Goal: Use online tool/utility: Utilize a website feature to perform a specific function

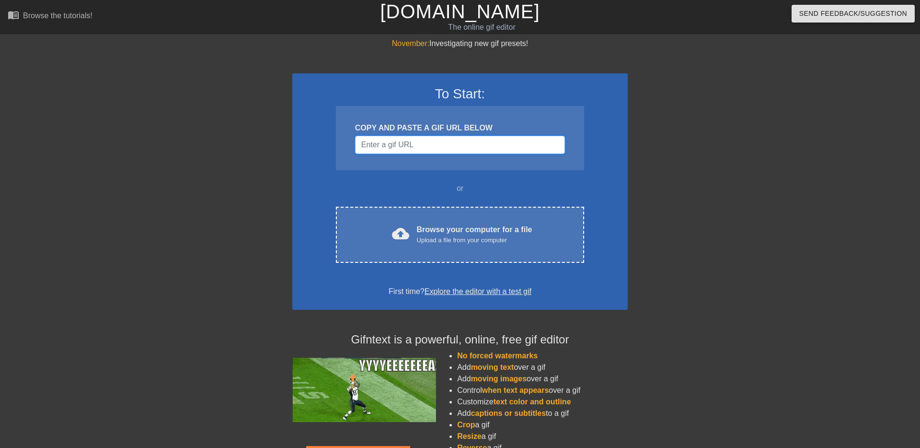
click at [433, 144] on input "Username" at bounding box center [460, 145] width 210 height 18
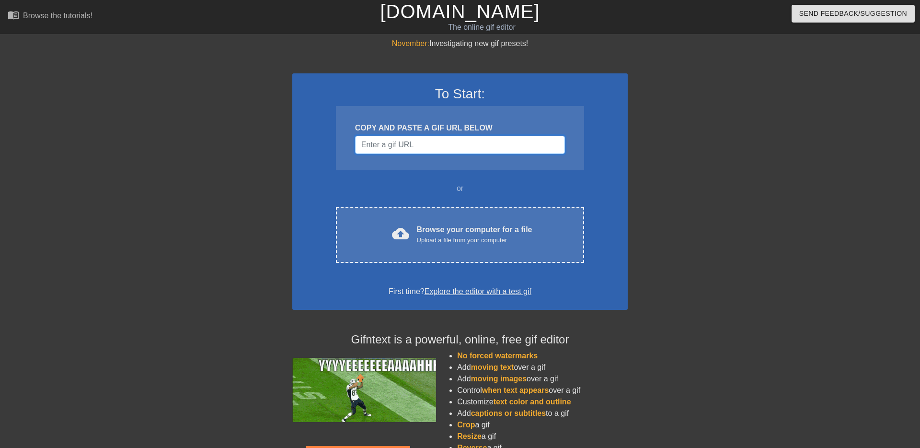
click at [506, 145] on input "Username" at bounding box center [460, 145] width 210 height 18
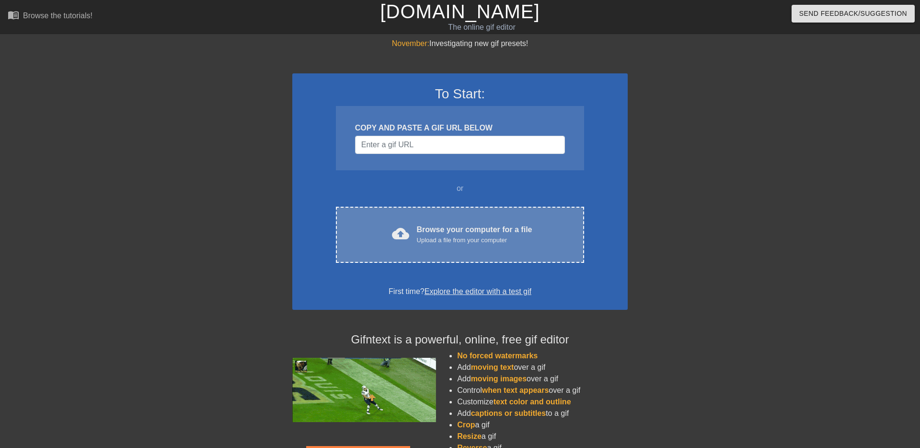
click at [455, 231] on div "Browse your computer for a file Upload a file from your computer" at bounding box center [474, 234] width 115 height 21
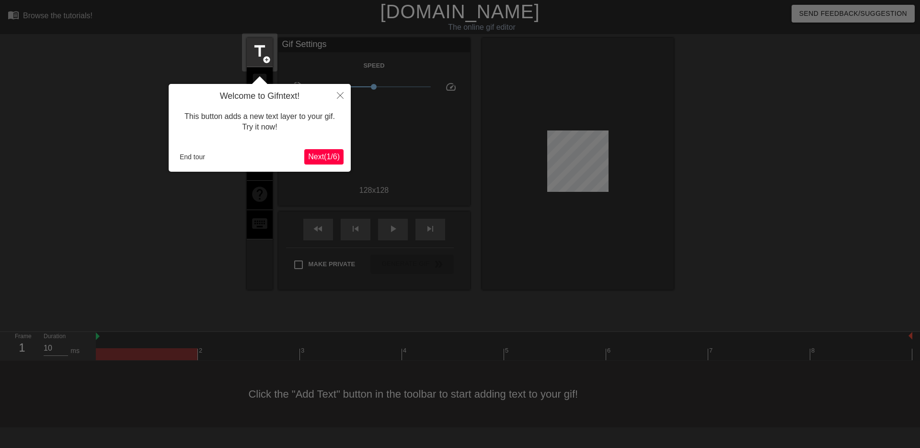
click at [10, 223] on div at bounding box center [460, 224] width 920 height 448
click at [342, 91] on button "Close" at bounding box center [340, 95] width 21 height 22
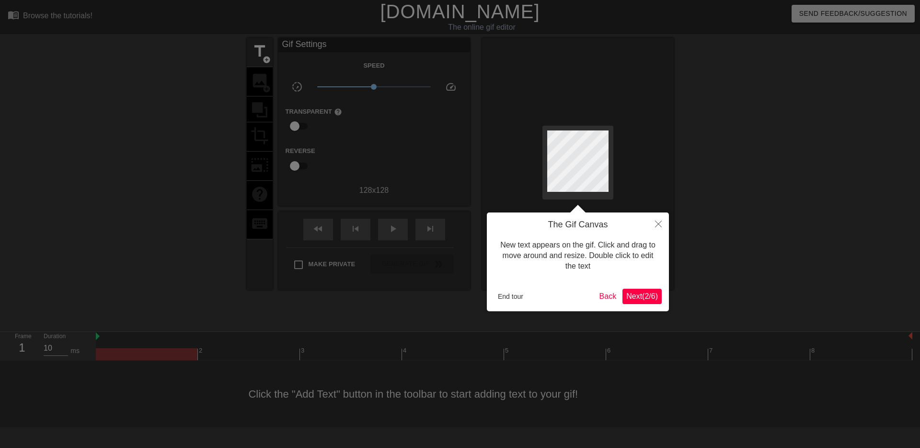
click at [637, 298] on span "Next ( 2 / 6 )" at bounding box center [642, 296] width 32 height 8
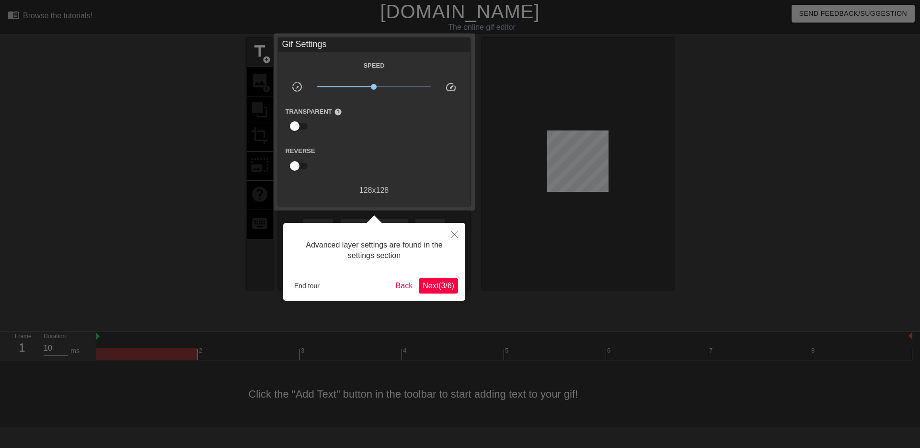
click at [428, 282] on span "Next ( 3 / 6 )" at bounding box center [439, 285] width 32 height 8
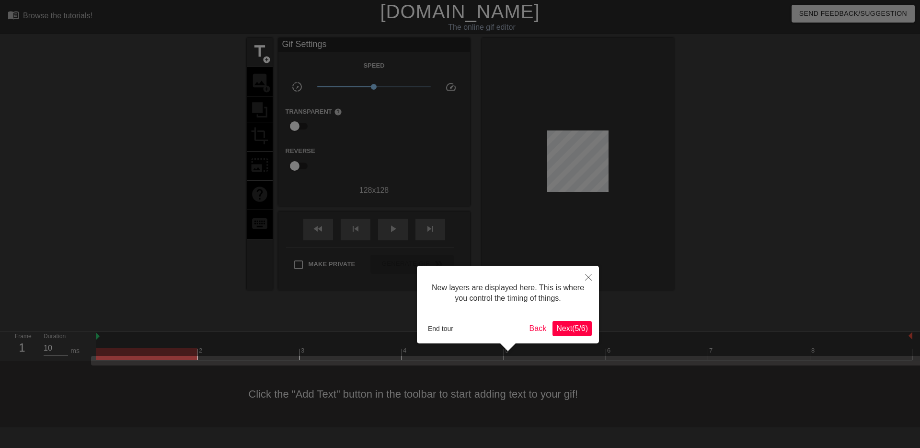
click at [591, 330] on button "Next ( 5 / 6 )" at bounding box center [571, 328] width 39 height 15
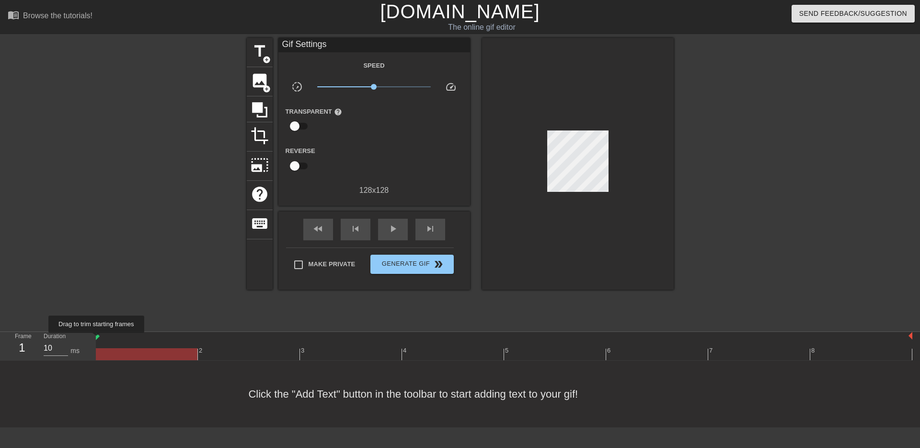
click at [99, 338] on img at bounding box center [98, 336] width 4 height 8
click at [99, 335] on img at bounding box center [98, 336] width 4 height 8
click at [386, 232] on div "play_arrow" at bounding box center [393, 230] width 30 height 22
click at [401, 228] on div "pause" at bounding box center [393, 230] width 30 height 22
click at [401, 228] on div "play_arrow" at bounding box center [393, 230] width 30 height 22
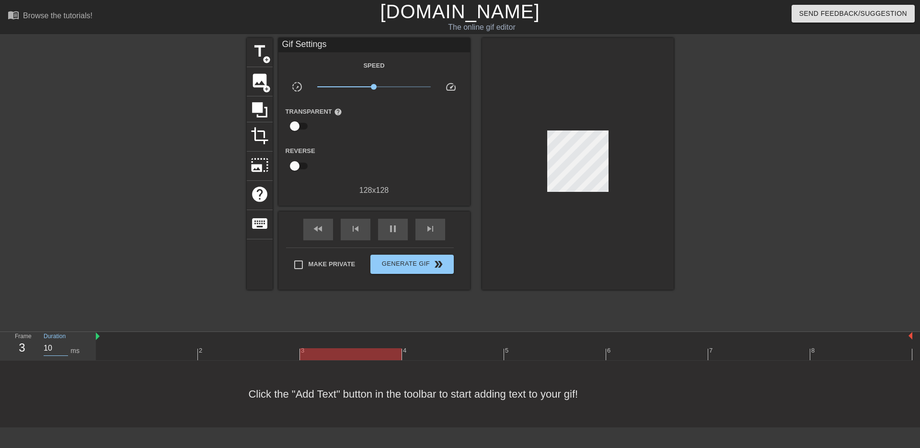
click at [49, 348] on input "10" at bounding box center [56, 347] width 24 height 15
click at [54, 348] on input "10" at bounding box center [56, 347] width 24 height 15
click at [406, 233] on div "pause" at bounding box center [393, 230] width 30 height 22
click at [27, 346] on div "4" at bounding box center [22, 347] width 14 height 17
click at [19, 350] on div "4" at bounding box center [22, 347] width 14 height 17
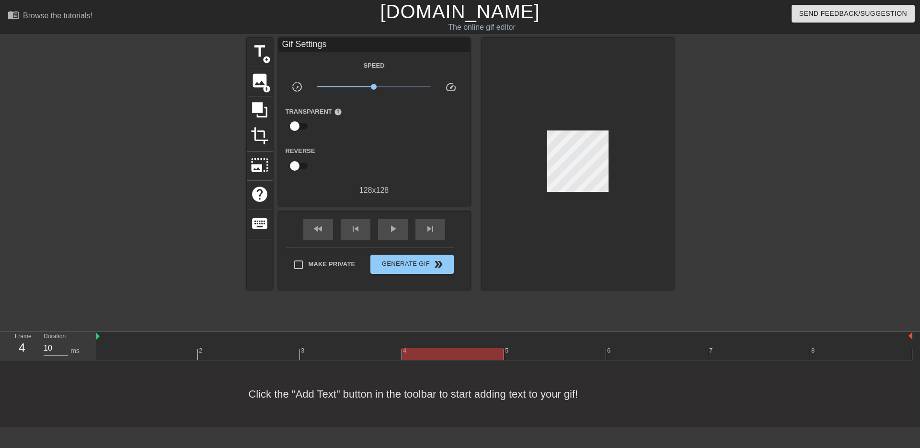
click at [172, 354] on div at bounding box center [504, 354] width 817 height 12
click at [55, 351] on input "10" at bounding box center [56, 347] width 24 height 15
click at [245, 350] on div at bounding box center [504, 354] width 817 height 12
click at [61, 352] on input "9" at bounding box center [56, 347] width 24 height 15
click at [64, 345] on input "10" at bounding box center [56, 347] width 24 height 15
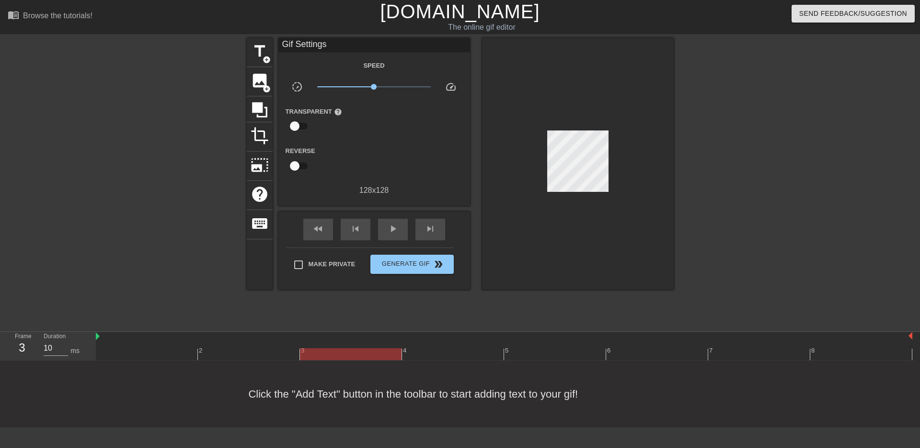
click at [325, 357] on div at bounding box center [504, 354] width 817 height 12
click at [50, 349] on input "10" at bounding box center [56, 347] width 24 height 15
click at [474, 352] on div at bounding box center [504, 354] width 817 height 12
click at [45, 348] on input "10" at bounding box center [56, 347] width 24 height 15
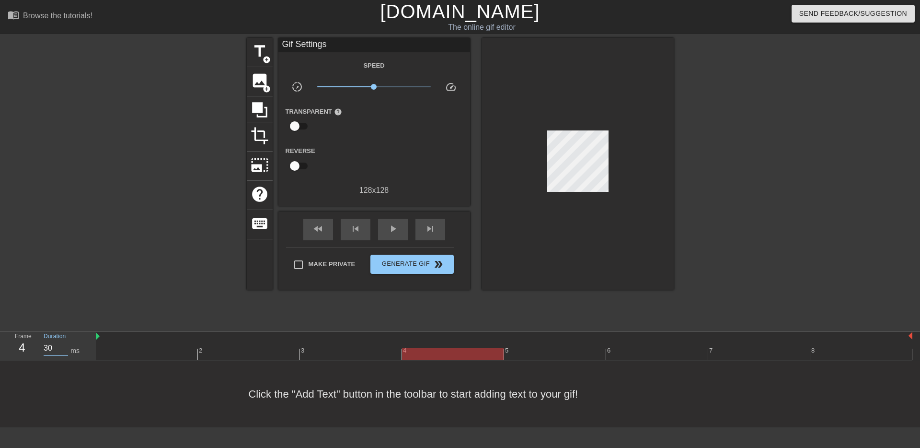
scroll to position [0, 7]
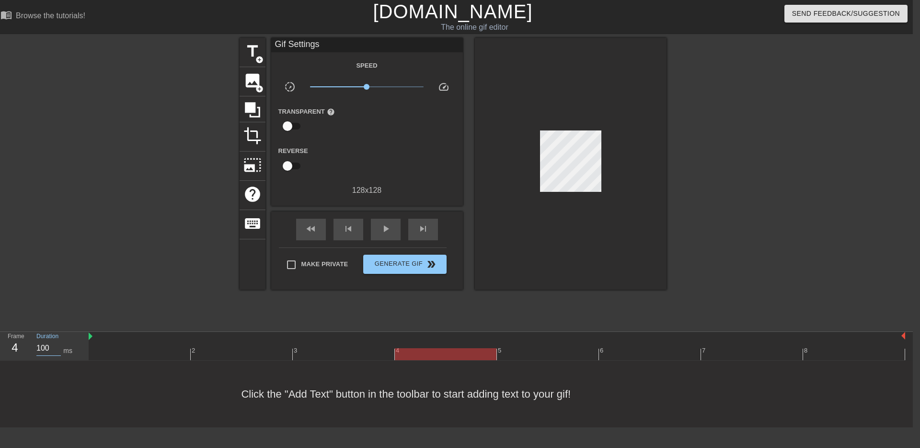
click at [554, 356] on div at bounding box center [497, 354] width 817 height 12
click at [44, 345] on input "100" at bounding box center [48, 347] width 24 height 15
click at [652, 350] on div at bounding box center [497, 354] width 817 height 12
click at [49, 350] on input "10" at bounding box center [48, 347] width 24 height 15
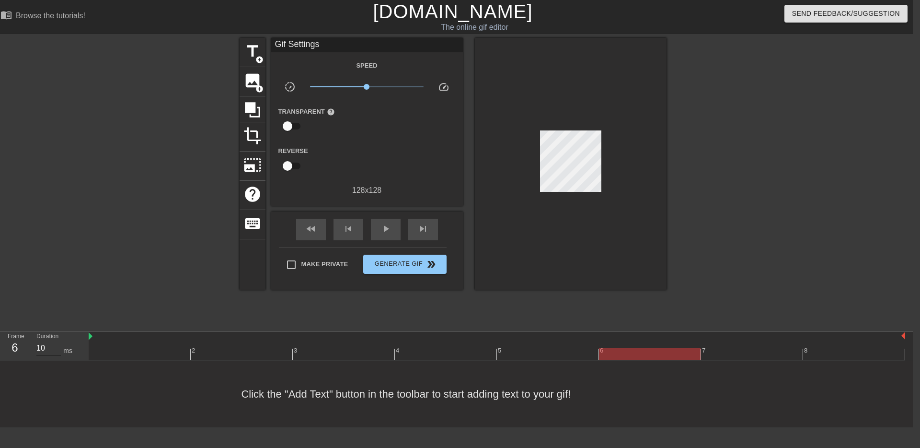
click at [49, 350] on input "10" at bounding box center [48, 347] width 24 height 15
click at [747, 349] on div at bounding box center [497, 354] width 817 height 12
click at [38, 344] on input "10" at bounding box center [48, 347] width 24 height 15
click at [871, 360] on div "Click the "Add Text" button in the toolbar to start adding text to your gif!" at bounding box center [453, 393] width 920 height 67
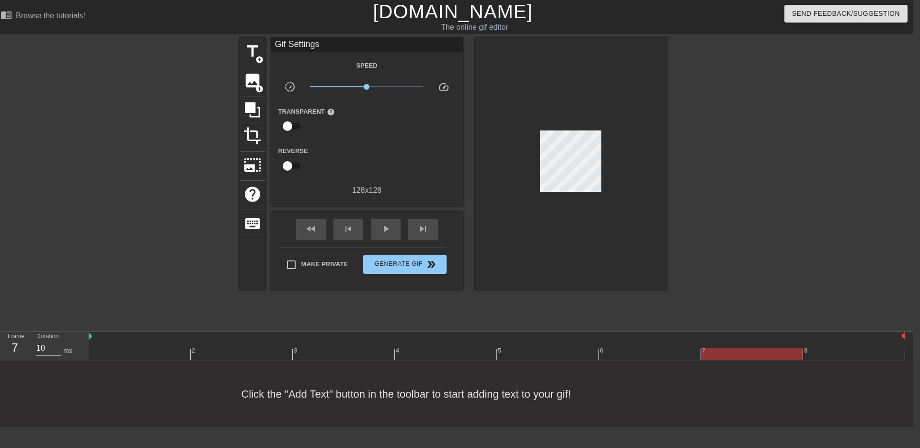
click at [873, 357] on div at bounding box center [497, 354] width 817 height 12
click at [43, 346] on input "10" at bounding box center [48, 347] width 24 height 15
click at [125, 348] on div at bounding box center [497, 354] width 817 height 12
click at [41, 345] on input "100" at bounding box center [48, 347] width 24 height 15
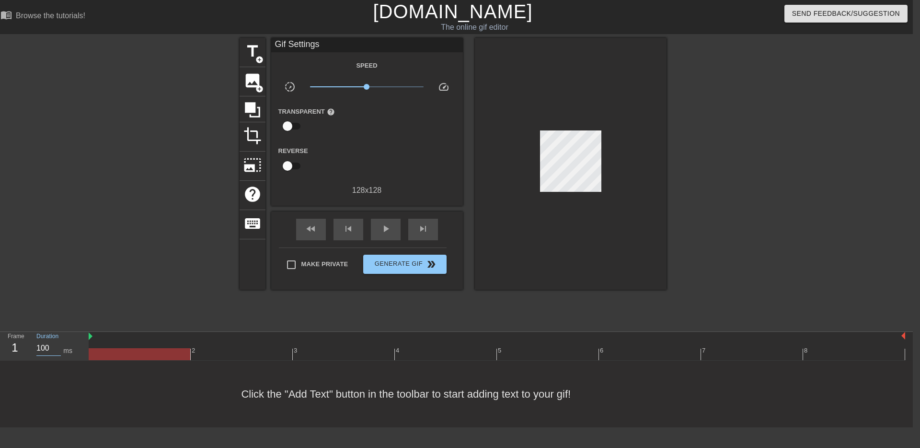
click at [41, 345] on input "100" at bounding box center [48, 347] width 24 height 15
click at [219, 353] on div at bounding box center [497, 354] width 817 height 12
click at [38, 345] on input "100" at bounding box center [48, 347] width 24 height 15
click at [311, 349] on div at bounding box center [497, 354] width 817 height 12
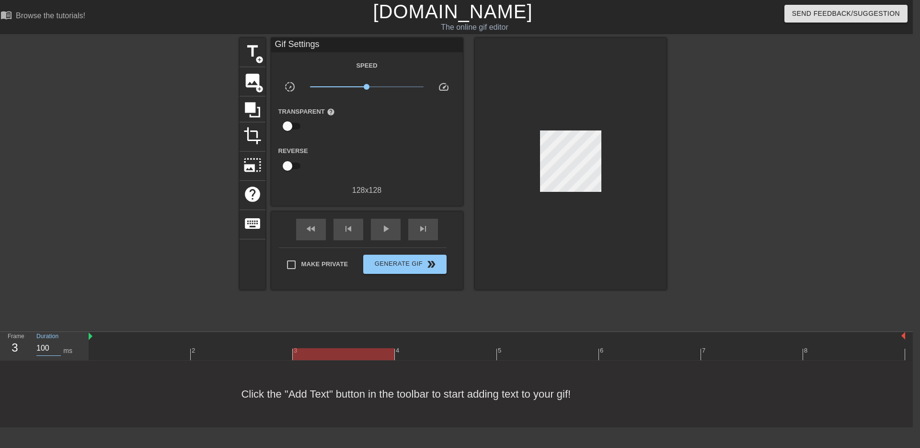
click at [46, 345] on input "100" at bounding box center [48, 347] width 24 height 15
click at [473, 350] on div at bounding box center [497, 354] width 817 height 12
click at [377, 232] on div "play_arrow" at bounding box center [386, 230] width 30 height 22
click at [35, 345] on div "Duration 30 ms" at bounding box center [58, 346] width 58 height 28
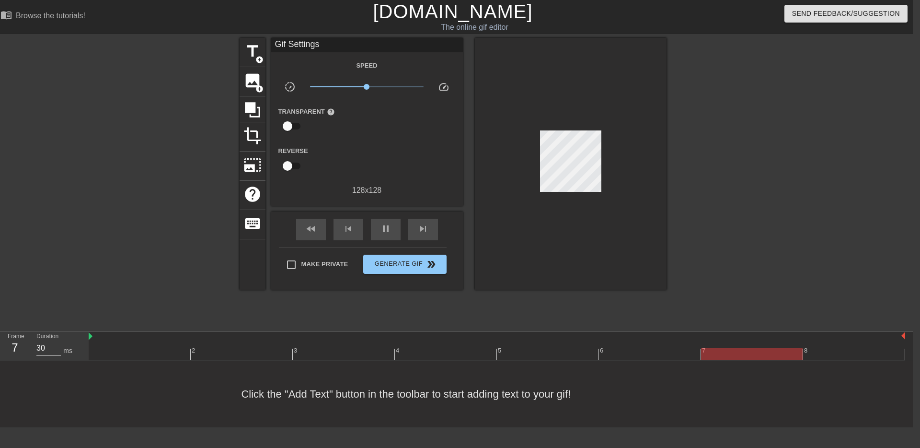
click at [35, 344] on div "Duration 30 ms" at bounding box center [58, 346] width 58 height 28
click at [36, 345] on div "Duration 30 ms" at bounding box center [58, 346] width 58 height 28
click at [40, 350] on input "30" at bounding box center [48, 347] width 24 height 15
click at [371, 216] on div "fast_rewind skip_previous pause skip_next" at bounding box center [367, 229] width 156 height 36
click at [377, 224] on div "pause" at bounding box center [386, 230] width 30 height 22
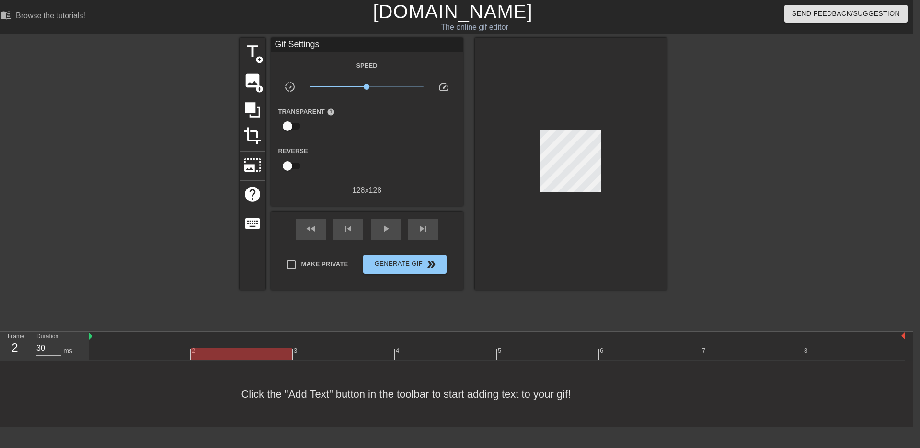
click at [139, 357] on div at bounding box center [497, 354] width 817 height 12
click at [835, 350] on div at bounding box center [497, 354] width 817 height 12
click at [776, 355] on div at bounding box center [497, 354] width 817 height 12
click at [129, 343] on div at bounding box center [140, 347] width 102 height 12
click at [246, 359] on div at bounding box center [497, 354] width 817 height 12
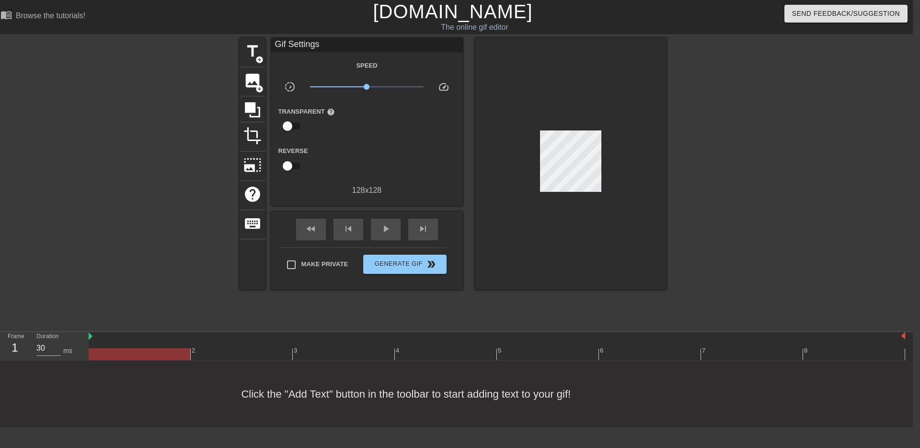
drag, startPoint x: 142, startPoint y: 355, endPoint x: 99, endPoint y: 360, distance: 44.0
click at [142, 355] on div at bounding box center [497, 354] width 817 height 12
click at [51, 352] on input "30" at bounding box center [48, 347] width 24 height 15
click at [255, 353] on div at bounding box center [497, 354] width 817 height 12
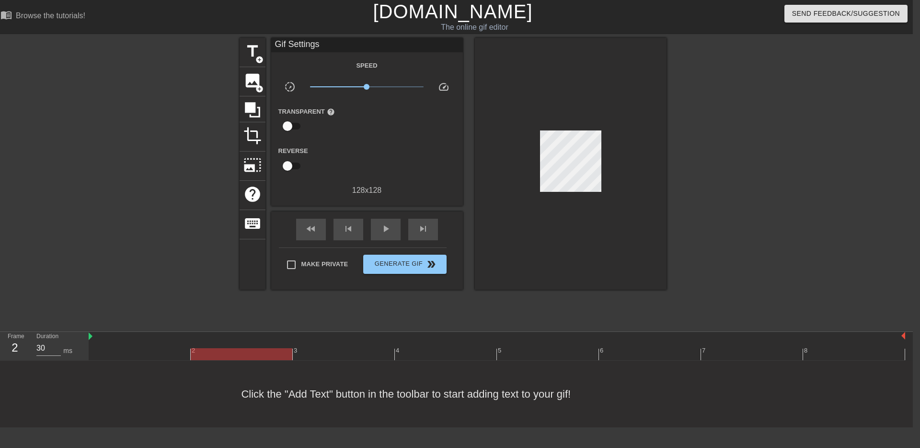
click at [36, 345] on div "Duration 30 ms" at bounding box center [58, 346] width 58 height 28
click at [40, 346] on input "30" at bounding box center [48, 347] width 24 height 15
click at [363, 355] on div at bounding box center [497, 354] width 817 height 12
click at [42, 349] on input "30" at bounding box center [48, 347] width 24 height 15
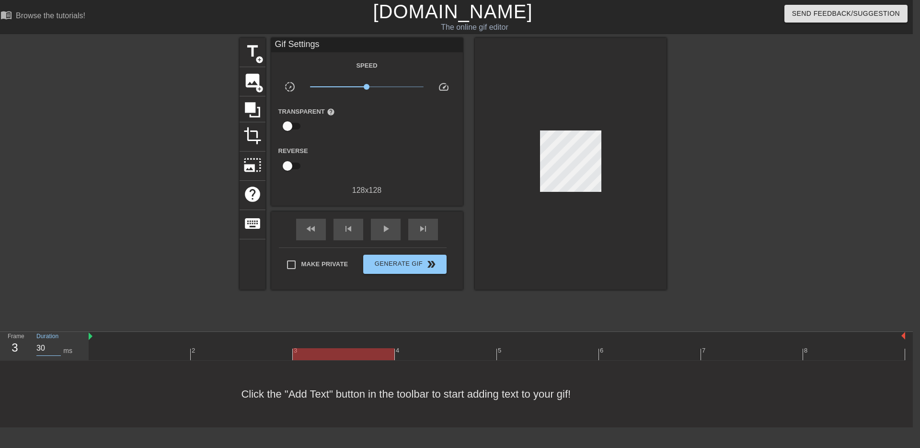
click at [42, 349] on input "30" at bounding box center [48, 347] width 24 height 15
click at [481, 354] on div at bounding box center [497, 354] width 817 height 12
click at [362, 357] on div at bounding box center [497, 354] width 817 height 12
click at [458, 364] on div "Click the "Add Text" button in the toolbar to start adding text to your gif!" at bounding box center [453, 393] width 920 height 67
click at [458, 357] on div at bounding box center [497, 354] width 817 height 12
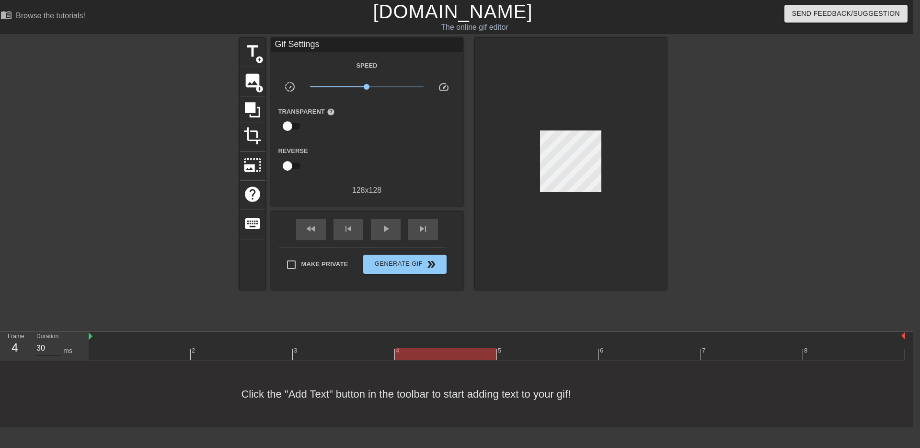
click at [49, 350] on input "30" at bounding box center [48, 347] width 24 height 15
click at [552, 348] on div at bounding box center [497, 354] width 817 height 12
click at [45, 346] on input "30" at bounding box center [48, 347] width 24 height 15
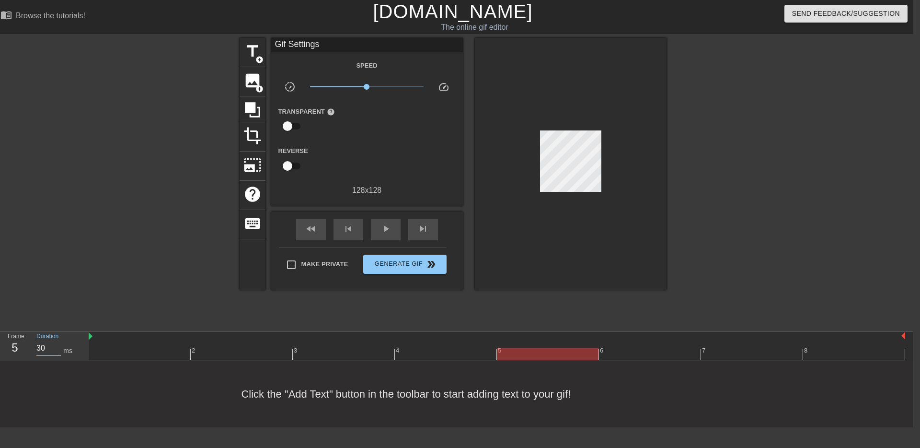
click at [659, 357] on div at bounding box center [497, 354] width 817 height 12
click at [43, 346] on input "30" at bounding box center [48, 347] width 24 height 15
click at [719, 348] on div at bounding box center [497, 354] width 817 height 12
click at [32, 352] on div "Duration 30 ms" at bounding box center [58, 346] width 58 height 28
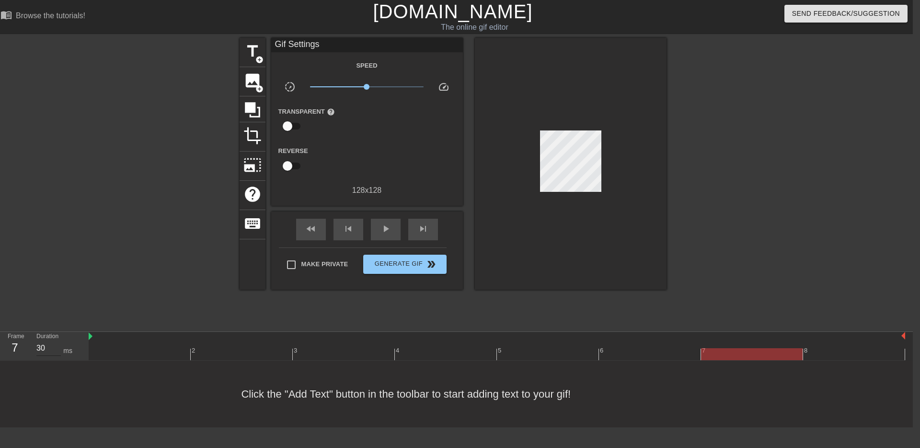
click at [32, 352] on div "Duration 30 ms" at bounding box center [58, 346] width 58 height 28
click at [37, 350] on input "30" at bounding box center [48, 347] width 24 height 15
click at [810, 349] on div at bounding box center [497, 354] width 817 height 12
click at [43, 349] on input "30" at bounding box center [48, 347] width 24 height 15
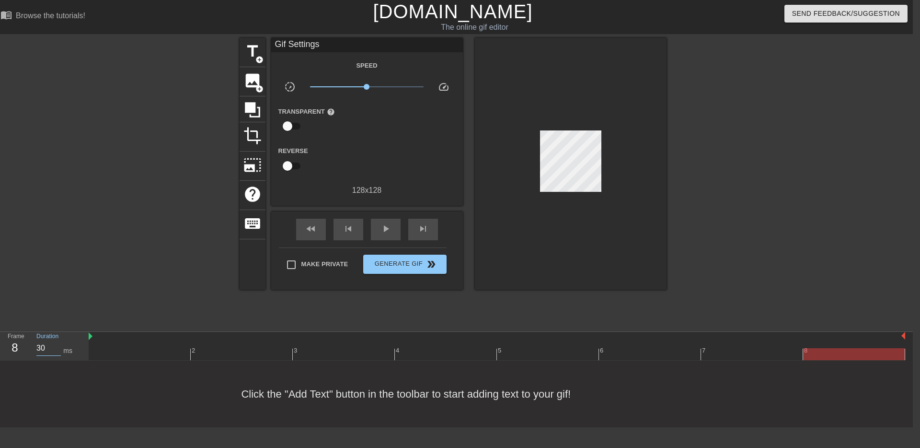
click at [43, 349] on input "30" at bounding box center [48, 347] width 24 height 15
type input "080"
click at [190, 383] on div "Click the "Add Text" button in the toolbar to start adding text to your gif!" at bounding box center [453, 393] width 920 height 67
click at [376, 227] on div "play_arrow" at bounding box center [386, 230] width 30 height 22
click at [255, 80] on span "image" at bounding box center [252, 80] width 18 height 18
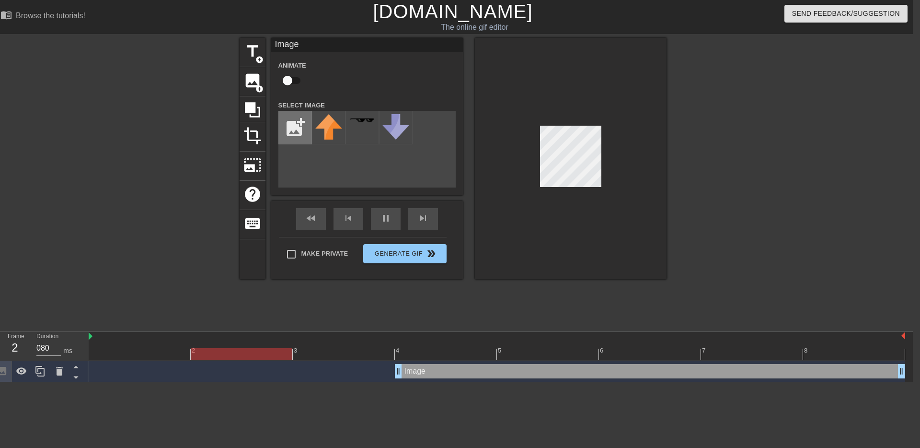
click at [288, 127] on input "file" at bounding box center [295, 127] width 33 height 33
type input "C:\fakepath\jack-matrix.png"
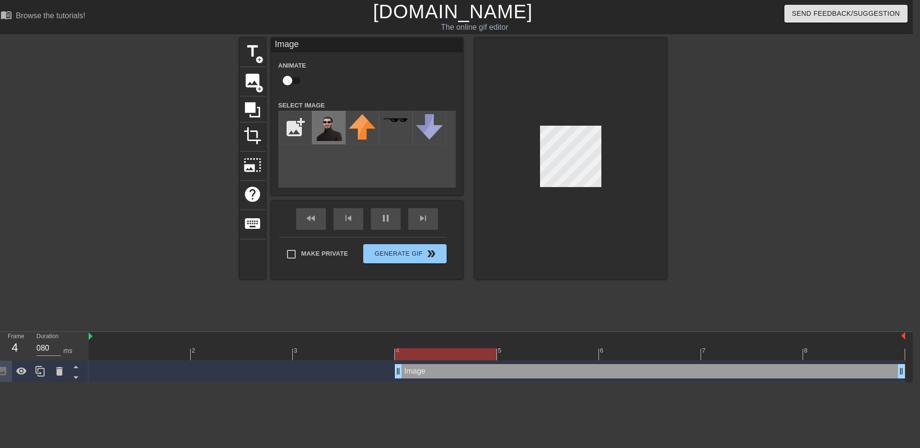
click at [324, 132] on img at bounding box center [328, 127] width 27 height 27
click at [595, 190] on div at bounding box center [571, 158] width 192 height 241
click at [535, 129] on div at bounding box center [571, 158] width 192 height 241
click at [600, 188] on div at bounding box center [571, 158] width 192 height 241
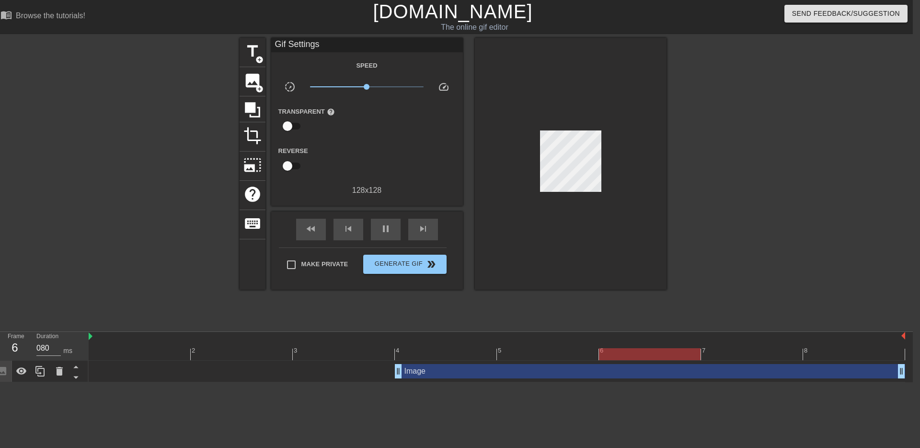
click at [714, 196] on div at bounding box center [750, 182] width 144 height 288
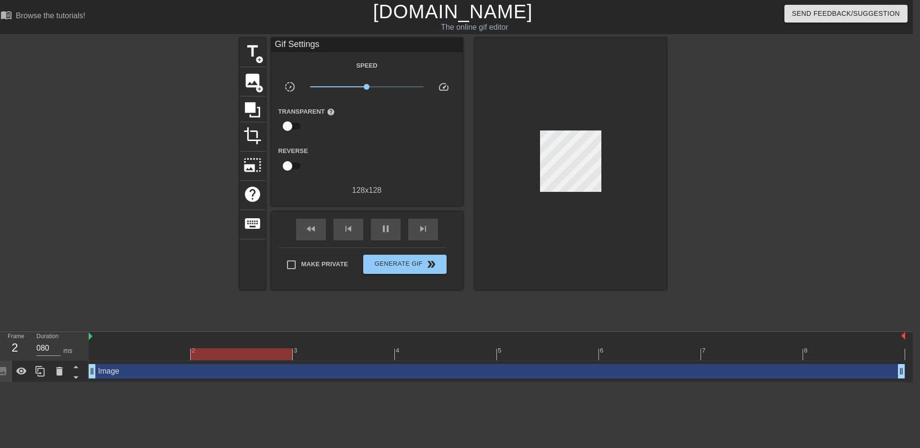
drag, startPoint x: 399, startPoint y: 373, endPoint x: 96, endPoint y: 380, distance: 302.9
click at [96, 380] on div "Image drag_handle drag_handle" at bounding box center [497, 371] width 817 height 22
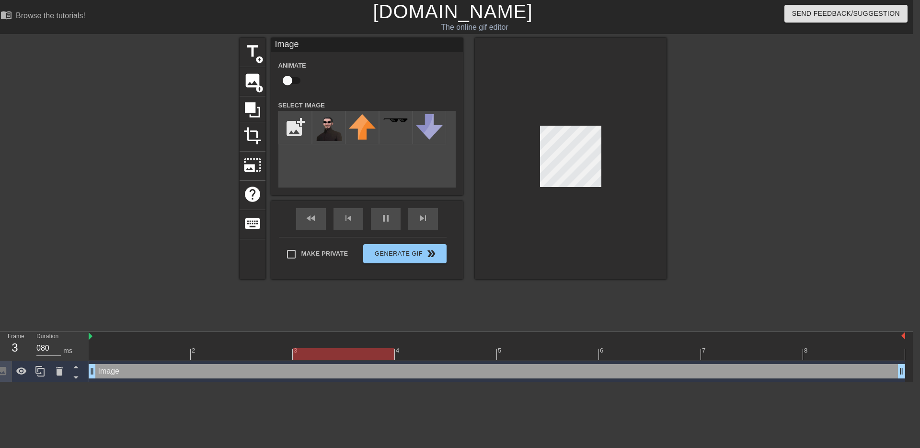
click at [646, 186] on div at bounding box center [571, 158] width 192 height 241
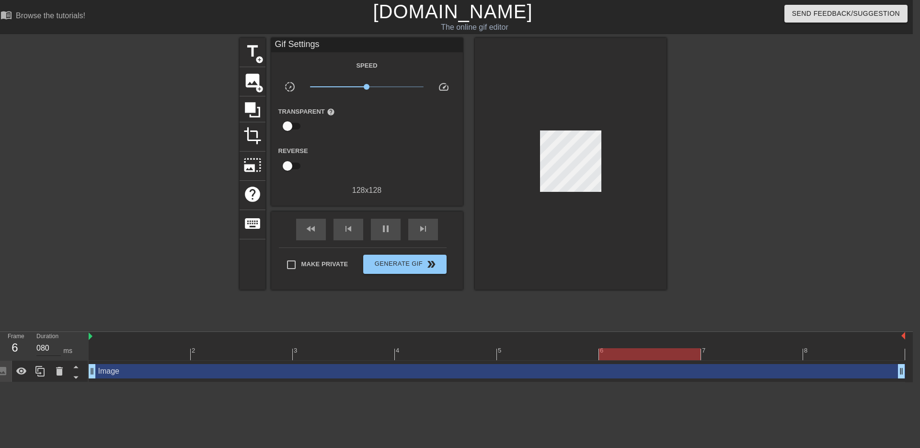
click at [47, 351] on input "080" at bounding box center [48, 347] width 24 height 15
click at [387, 228] on span "pause" at bounding box center [386, 229] width 12 height 12
click at [39, 344] on input "080" at bounding box center [48, 347] width 24 height 15
click at [782, 354] on div at bounding box center [497, 354] width 817 height 12
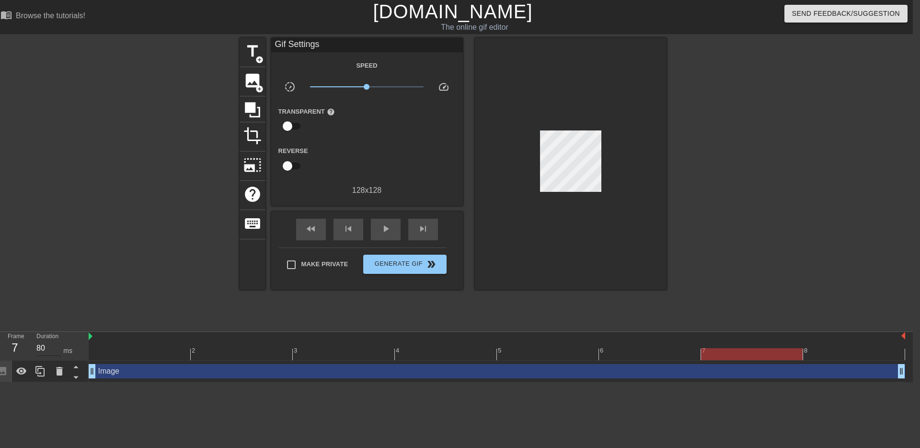
click at [47, 349] on input "80" at bounding box center [48, 347] width 24 height 15
click at [837, 353] on div at bounding box center [497, 354] width 817 height 12
click at [46, 348] on input "80" at bounding box center [48, 347] width 24 height 15
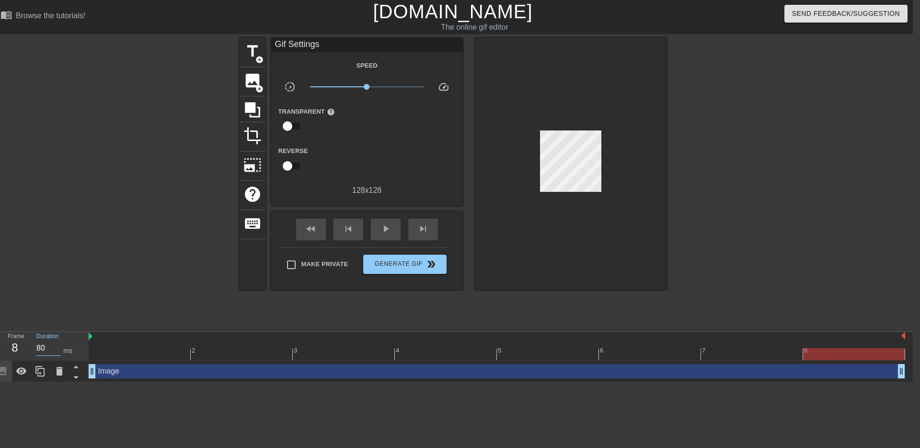
click at [129, 355] on div at bounding box center [497, 354] width 817 height 12
click at [41, 349] on input "80" at bounding box center [48, 347] width 24 height 15
drag, startPoint x: 235, startPoint y: 357, endPoint x: 226, endPoint y: 357, distance: 9.6
click at [235, 357] on div at bounding box center [497, 354] width 817 height 12
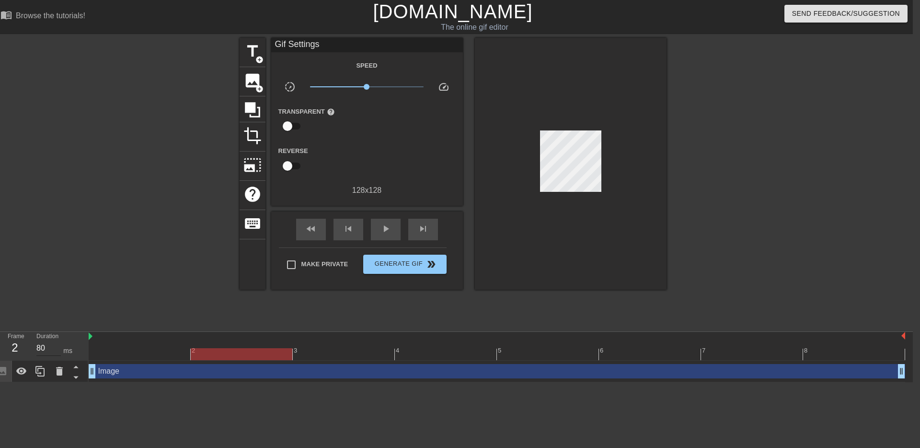
click at [36, 350] on input "80" at bounding box center [48, 347] width 24 height 15
click at [302, 357] on div at bounding box center [497, 354] width 817 height 12
click at [48, 345] on input "80" at bounding box center [48, 347] width 24 height 15
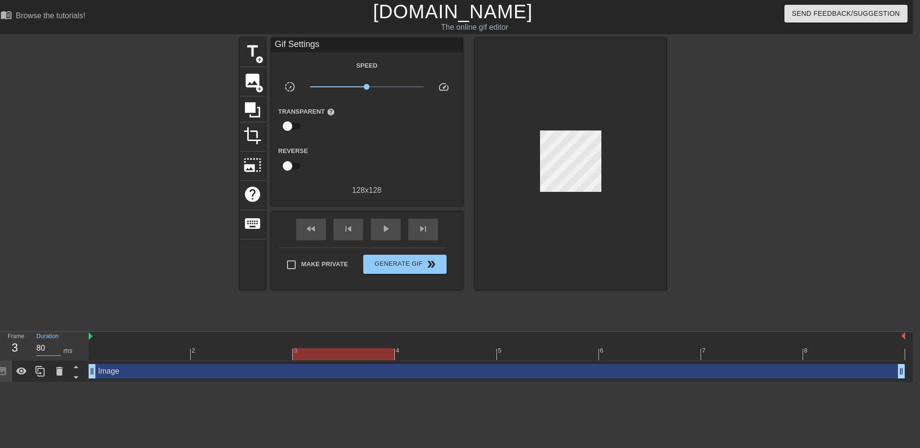
click at [421, 351] on div at bounding box center [497, 354] width 817 height 12
click at [39, 348] on input "80" at bounding box center [48, 347] width 24 height 15
click at [532, 349] on div at bounding box center [497, 354] width 817 height 12
click at [41, 347] on input "80" at bounding box center [48, 347] width 24 height 15
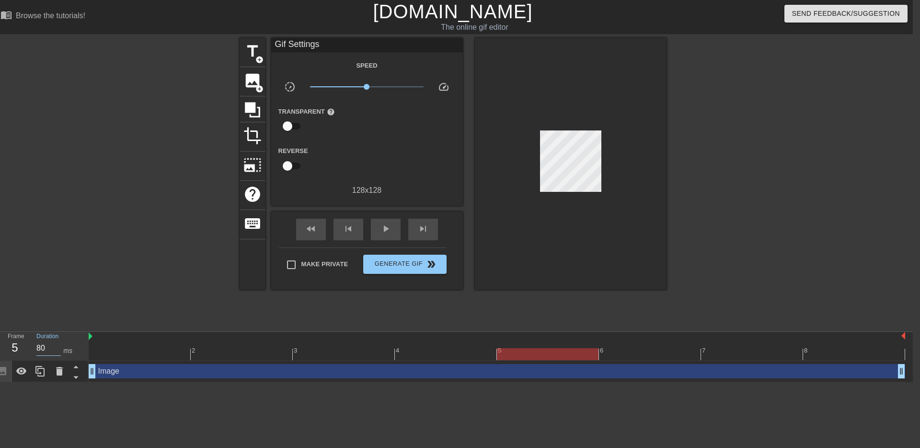
click at [41, 347] on input "80" at bounding box center [48, 347] width 24 height 15
click at [618, 358] on div at bounding box center [497, 354] width 817 height 12
click at [781, 356] on div at bounding box center [497, 354] width 817 height 12
click at [383, 233] on span "play_arrow" at bounding box center [386, 229] width 12 height 12
click at [48, 348] on input "100" at bounding box center [48, 347] width 24 height 15
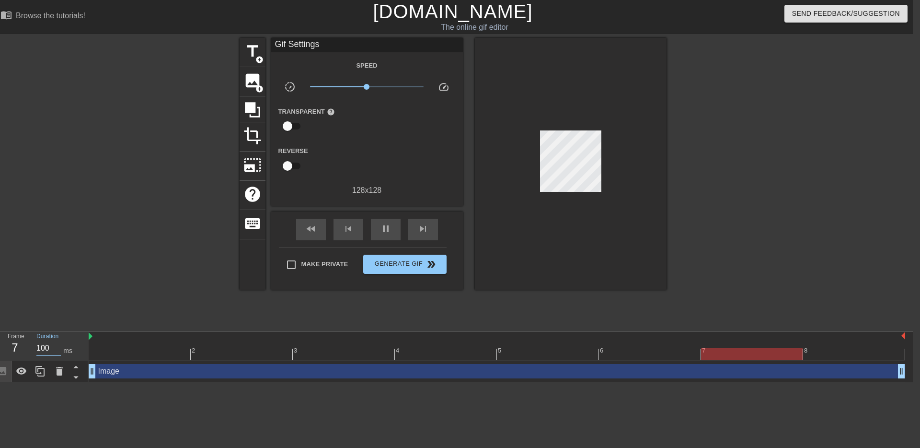
click at [48, 348] on input "100" at bounding box center [48, 347] width 24 height 15
click at [396, 238] on div "pause" at bounding box center [386, 230] width 30 height 22
click at [158, 345] on div at bounding box center [140, 347] width 102 height 12
click at [59, 350] on input "99" at bounding box center [48, 347] width 24 height 15
click at [39, 347] on input "99" at bounding box center [48, 347] width 24 height 15
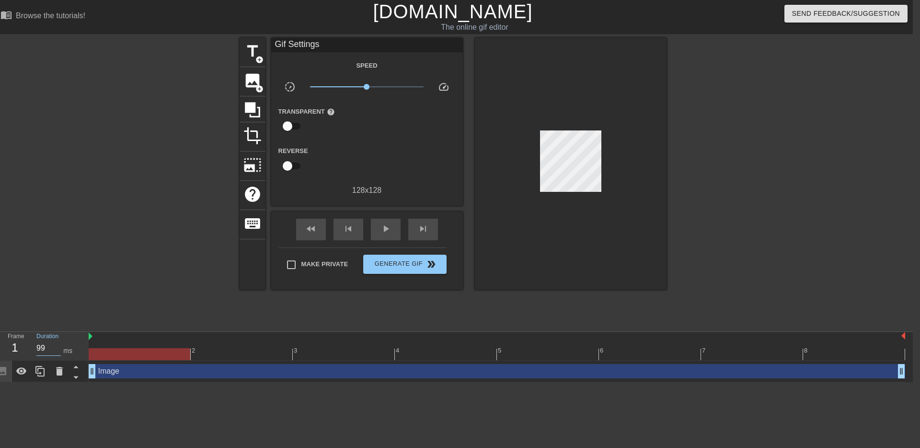
click at [39, 347] on input "99" at bounding box center [48, 347] width 24 height 15
click at [236, 350] on div at bounding box center [497, 354] width 817 height 12
click at [46, 349] on input "100" at bounding box center [48, 347] width 24 height 15
click at [322, 350] on div at bounding box center [497, 354] width 817 height 12
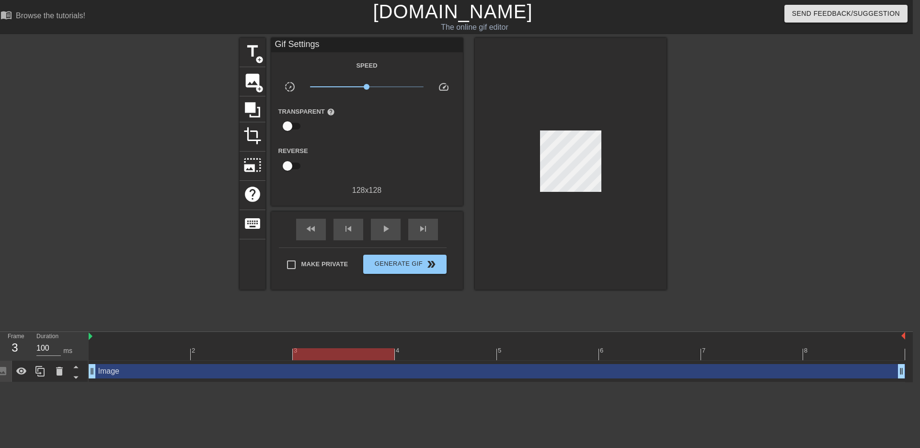
click at [35, 346] on div "Duration 100 ms" at bounding box center [58, 346] width 58 height 28
click at [37, 347] on input "100" at bounding box center [48, 347] width 24 height 15
drag, startPoint x: 466, startPoint y: 350, endPoint x: 432, endPoint y: 354, distance: 34.7
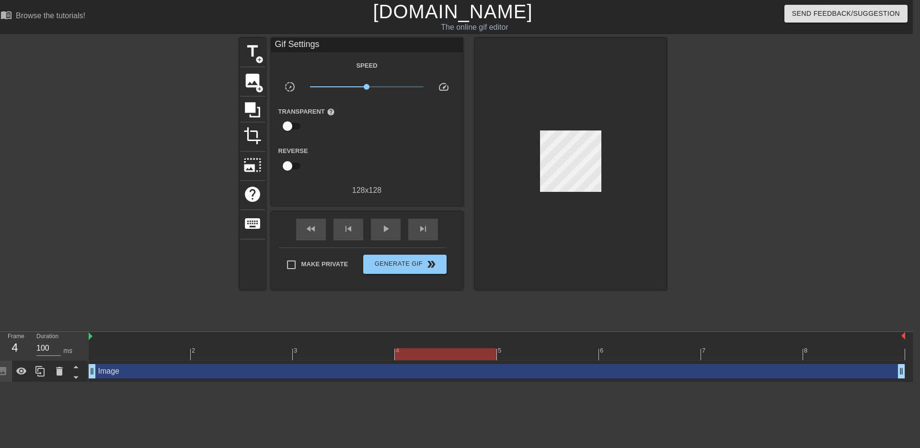
click at [466, 350] on div at bounding box center [497, 354] width 817 height 12
click at [37, 346] on input "100" at bounding box center [48, 347] width 24 height 15
click at [565, 362] on div "Image drag_handle drag_handle" at bounding box center [497, 371] width 817 height 22
click at [562, 357] on div at bounding box center [497, 354] width 817 height 12
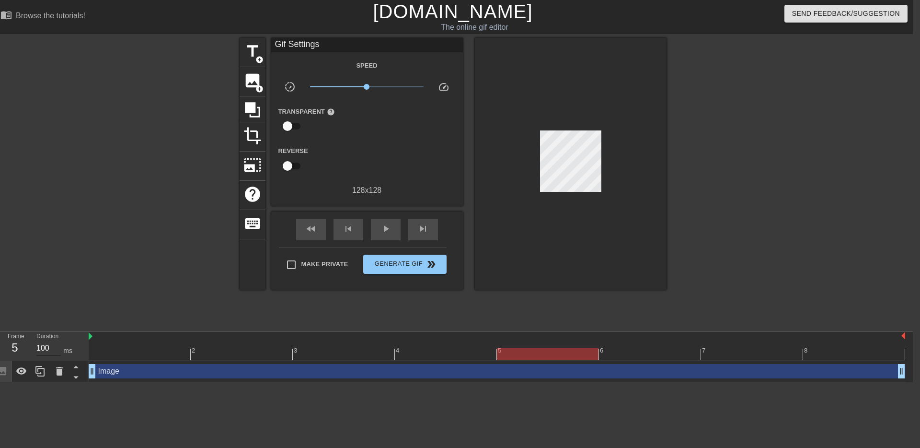
click at [42, 348] on input "100" at bounding box center [48, 347] width 24 height 15
click at [664, 353] on div at bounding box center [497, 354] width 817 height 12
click at [43, 350] on input "100" at bounding box center [48, 347] width 24 height 15
click at [42, 350] on input "100" at bounding box center [48, 347] width 24 height 15
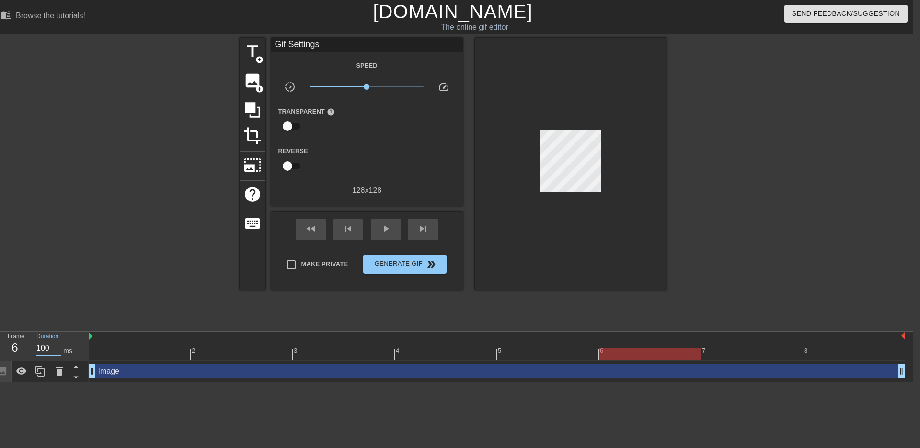
drag, startPoint x: 723, startPoint y: 352, endPoint x: 678, endPoint y: 350, distance: 44.6
click at [723, 353] on div at bounding box center [497, 354] width 817 height 12
click at [46, 347] on input "100" at bounding box center [48, 347] width 24 height 15
click at [818, 345] on div "8" at bounding box center [854, 347] width 102 height 12
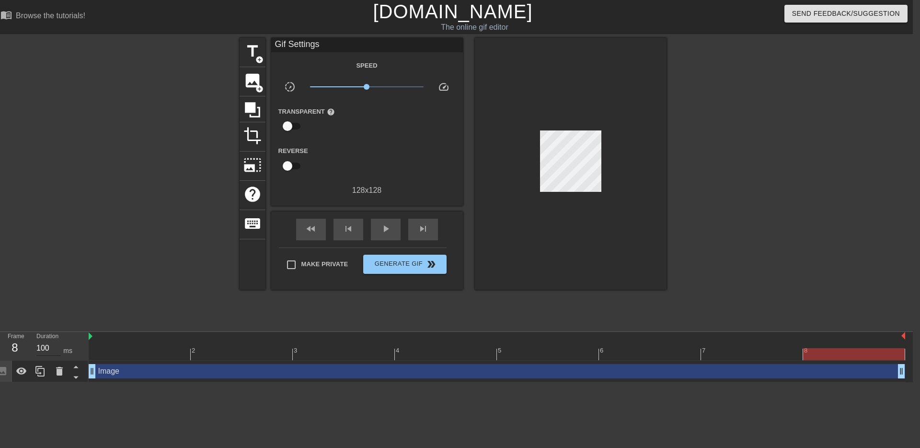
click at [45, 345] on input "100" at bounding box center [48, 347] width 24 height 15
type input "150"
click at [90, 278] on div at bounding box center [156, 182] width 144 height 288
click at [376, 237] on div "play_arrow" at bounding box center [386, 230] width 30 height 22
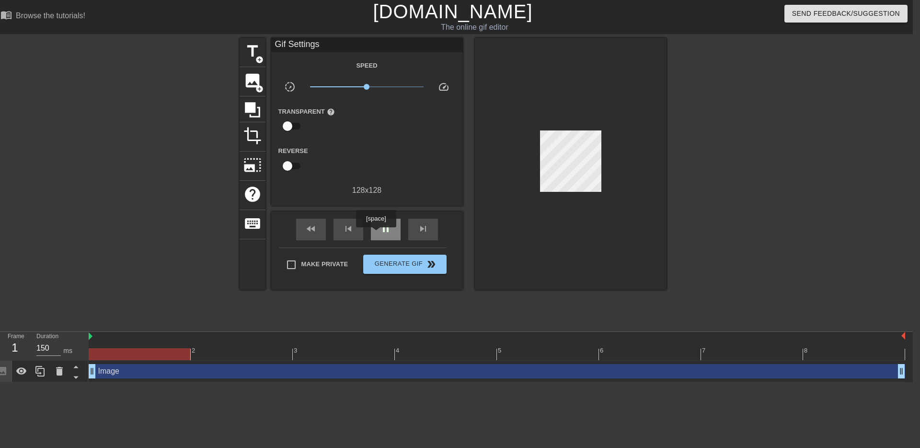
click at [377, 234] on div "pause" at bounding box center [386, 230] width 30 height 22
click at [391, 259] on span "Generate Gif double_arrow" at bounding box center [404, 264] width 75 height 12
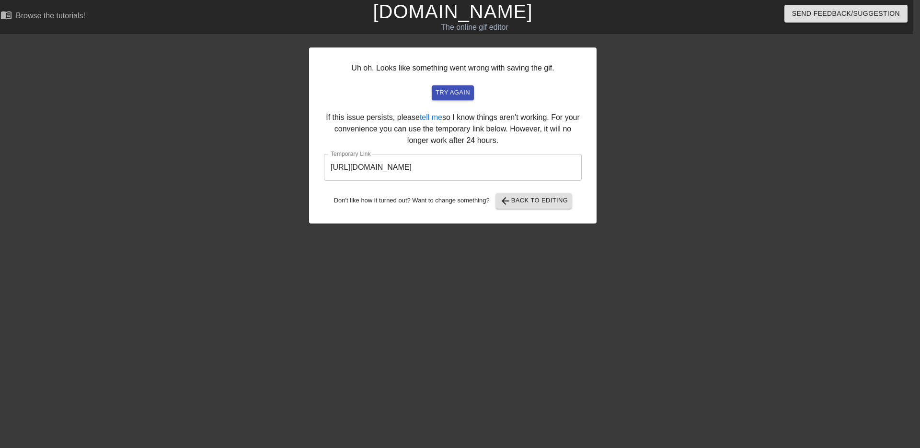
click at [445, 171] on input "[URL][DOMAIN_NAME]" at bounding box center [453, 167] width 258 height 27
